Goal: Task Accomplishment & Management: Use online tool/utility

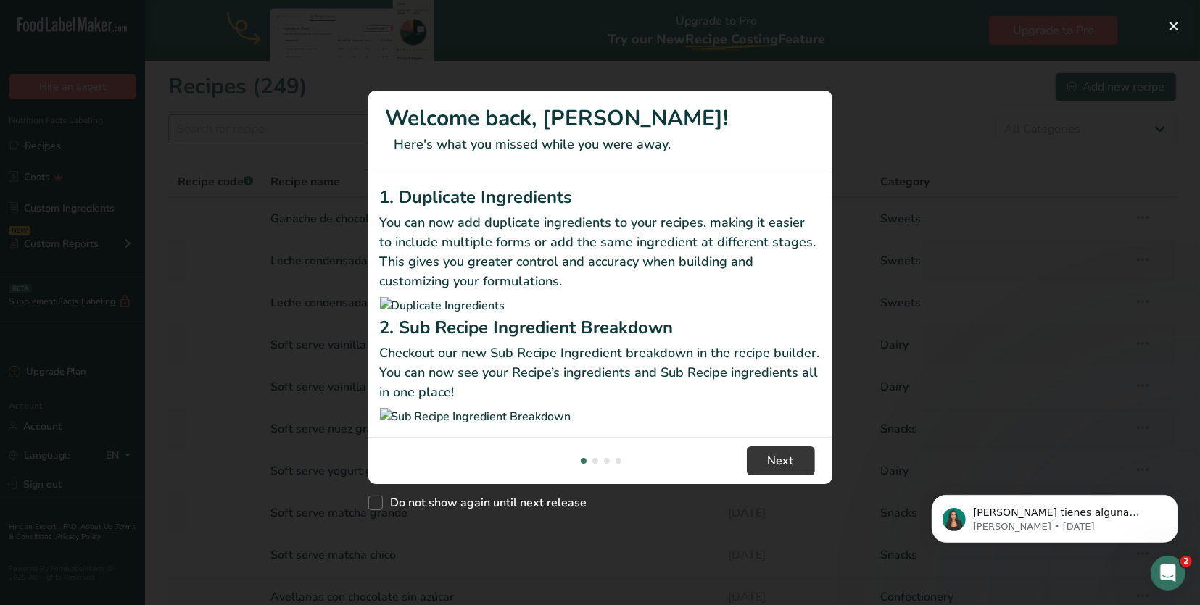
click at [217, 128] on div "New Features" at bounding box center [600, 302] width 1200 height 605
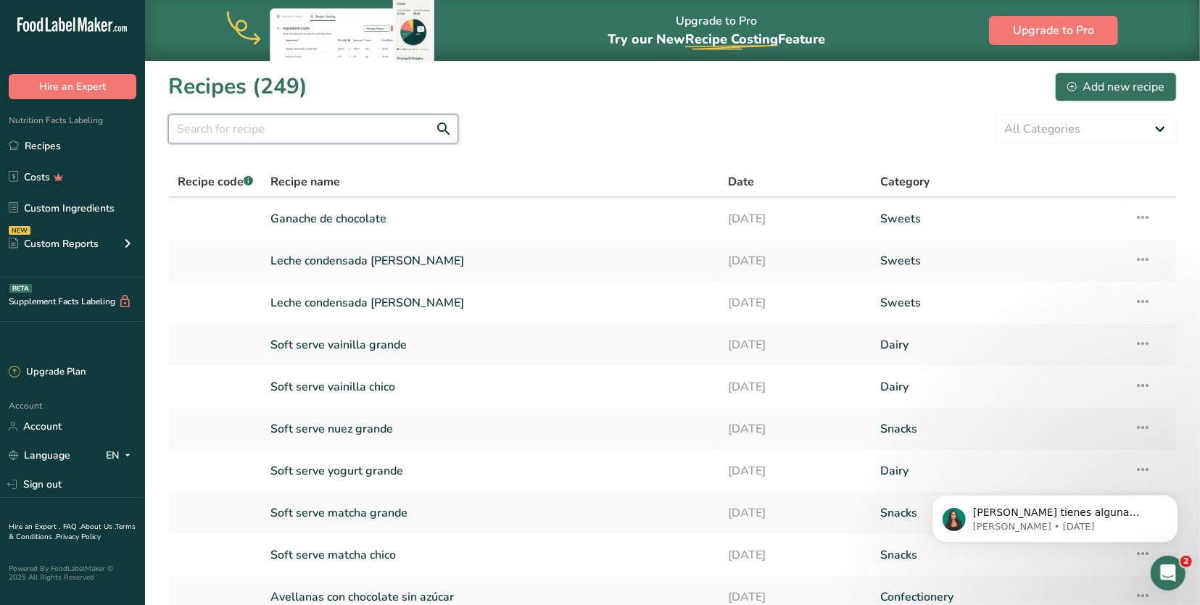
click at [269, 126] on input "text" at bounding box center [313, 129] width 290 height 29
type input "dona"
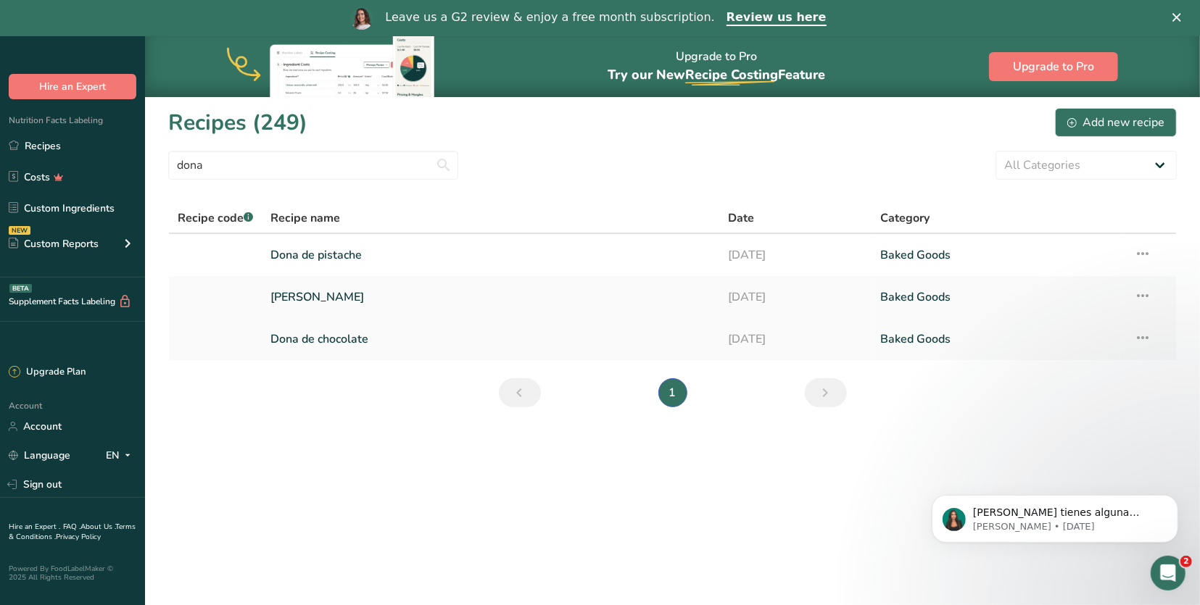
click at [321, 336] on link "Dona de chocolate" at bounding box center [490, 339] width 439 height 30
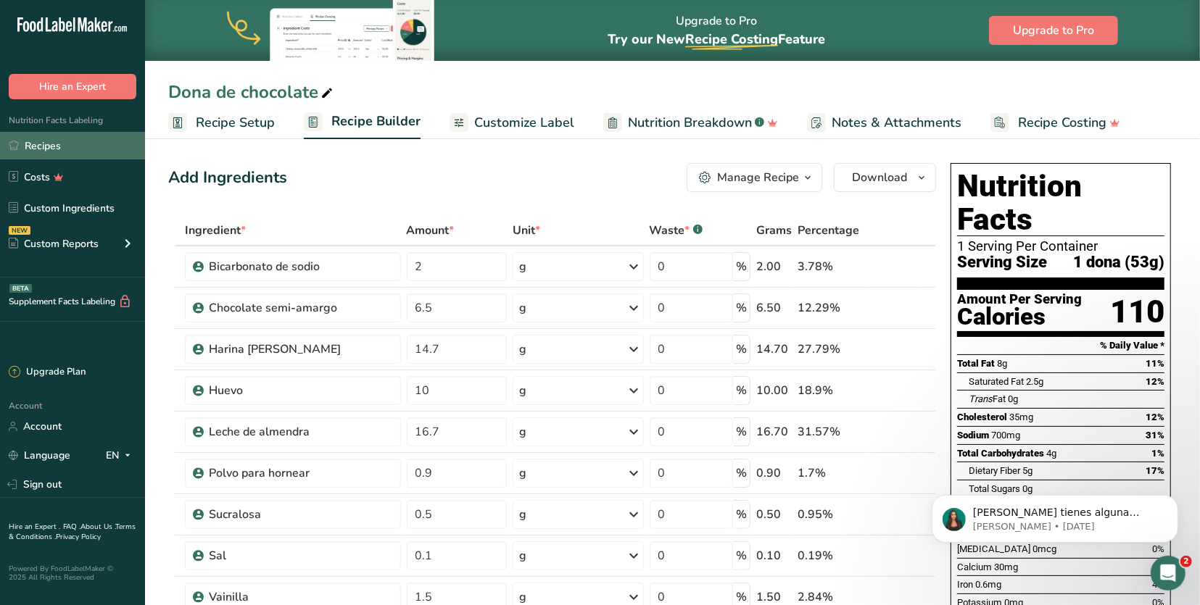
click at [78, 138] on link "Recipes" at bounding box center [72, 146] width 145 height 28
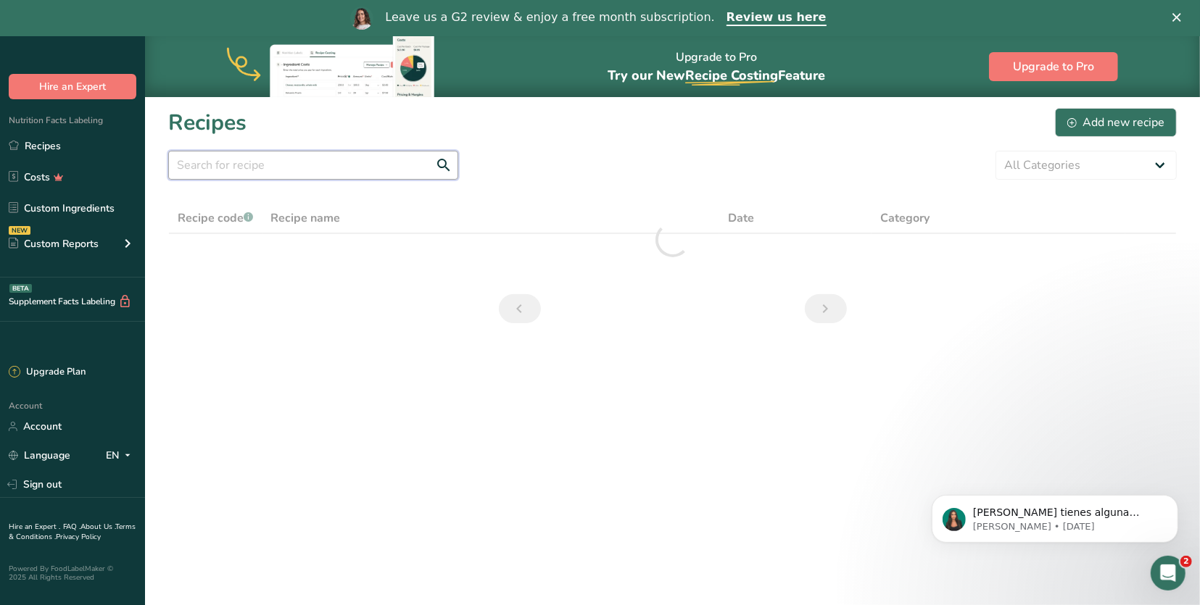
click at [313, 152] on input "text" at bounding box center [313, 165] width 290 height 29
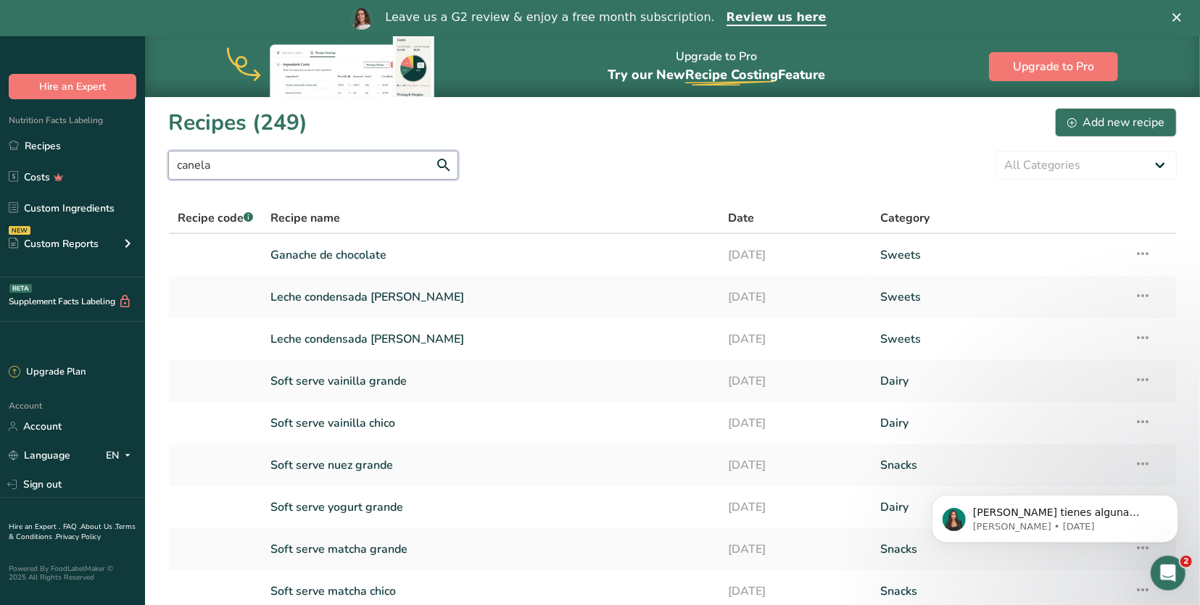
type input "canela"
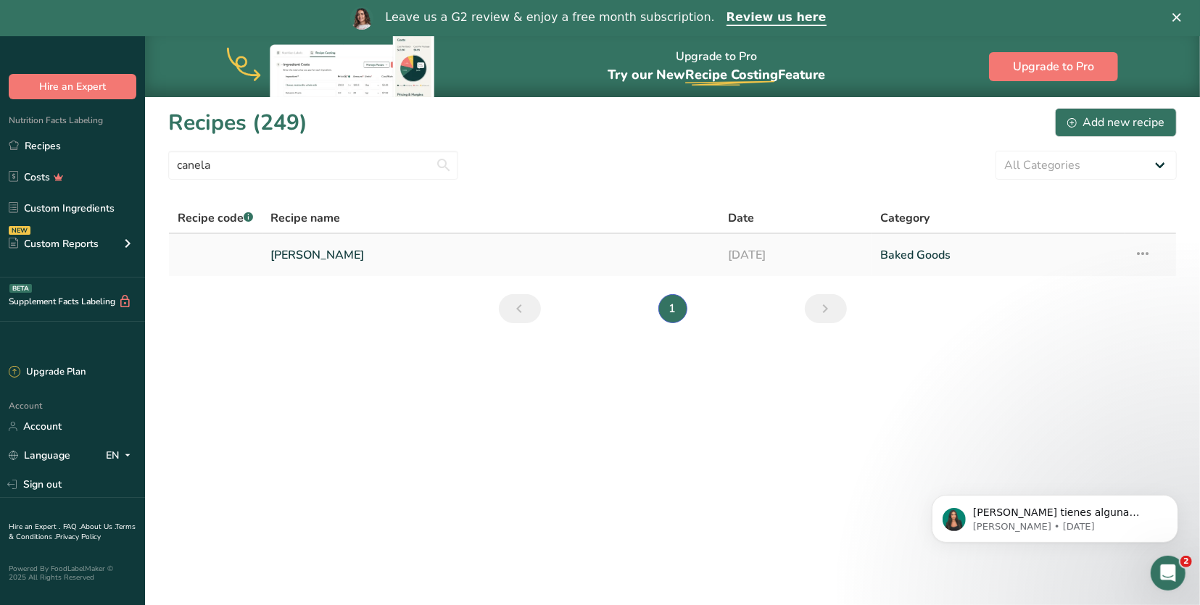
click at [325, 262] on link "[PERSON_NAME]" at bounding box center [490, 255] width 439 height 30
